Goal: Information Seeking & Learning: Learn about a topic

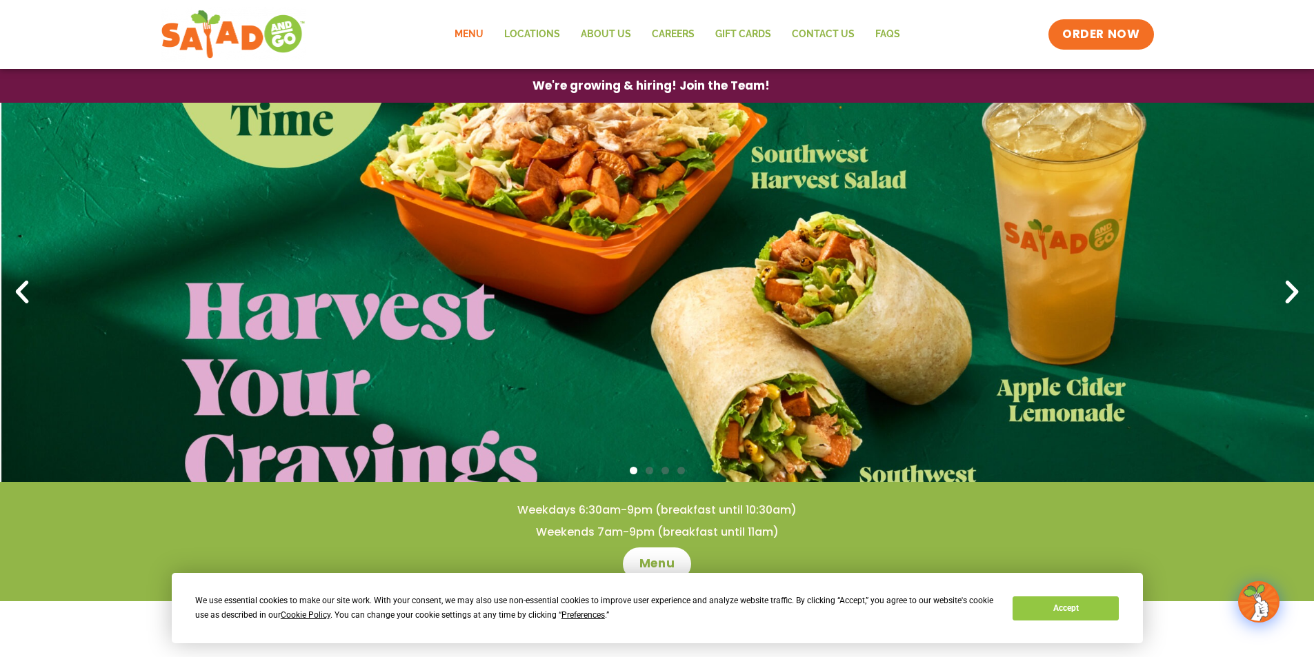
click at [487, 32] on link "Menu" at bounding box center [469, 35] width 50 height 32
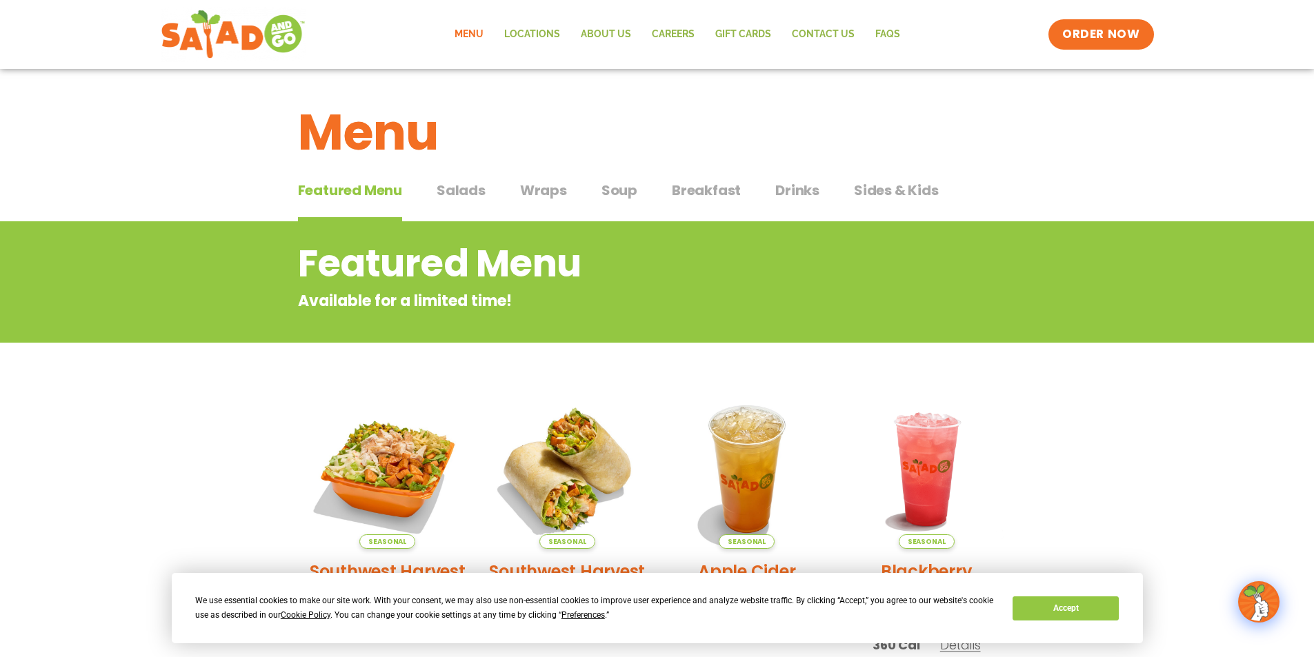
click at [804, 183] on span "Drinks" at bounding box center [797, 190] width 44 height 21
